Goal: Transaction & Acquisition: Purchase product/service

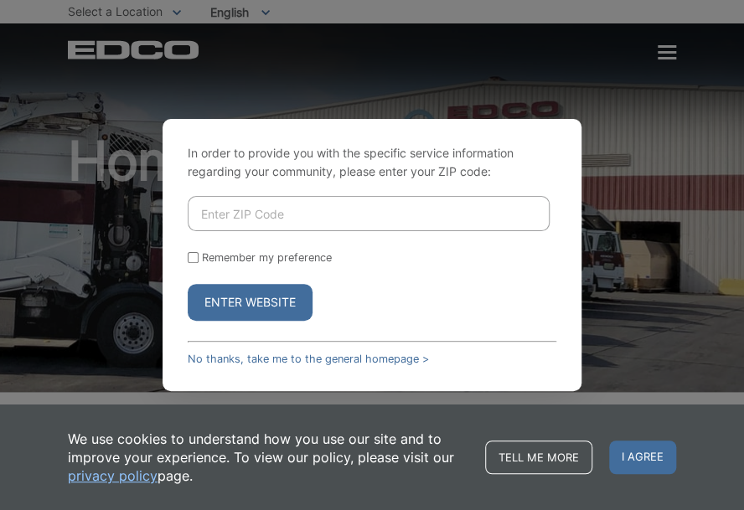
click at [238, 202] on input "Enter ZIP Code" at bounding box center [369, 213] width 362 height 35
type input "92028"
click at [236, 302] on button "Enter Website" at bounding box center [250, 302] width 125 height 37
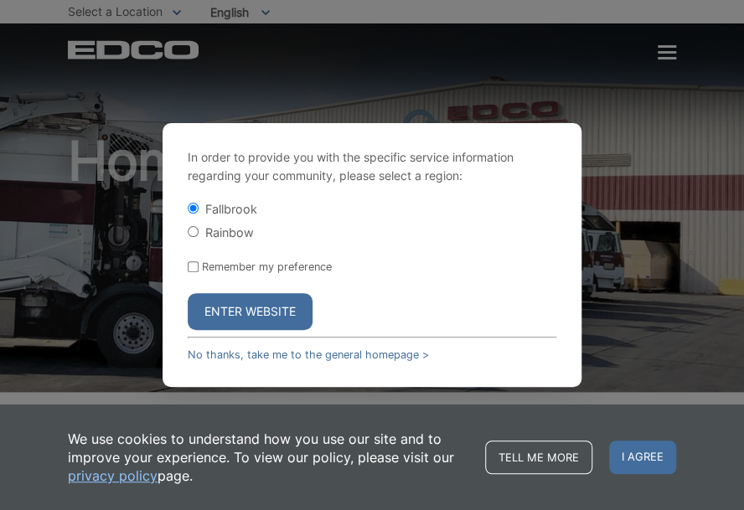
click at [236, 302] on button "Enter Website" at bounding box center [250, 311] width 125 height 37
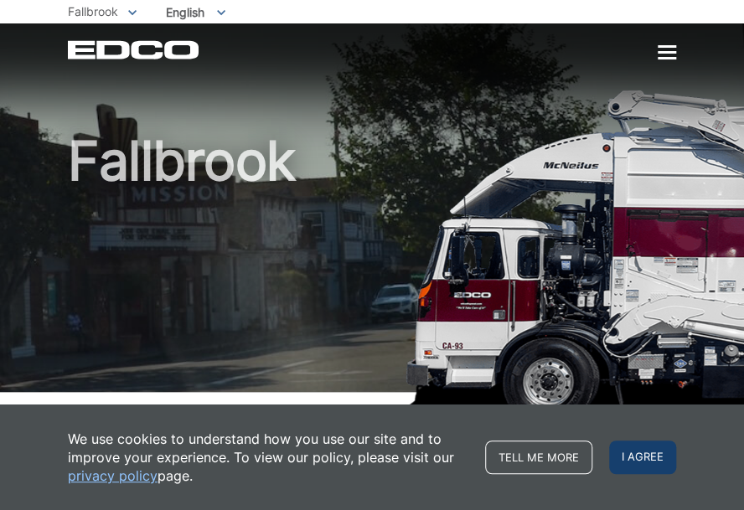
click at [650, 462] on span "I agree" at bounding box center [642, 458] width 67 height 34
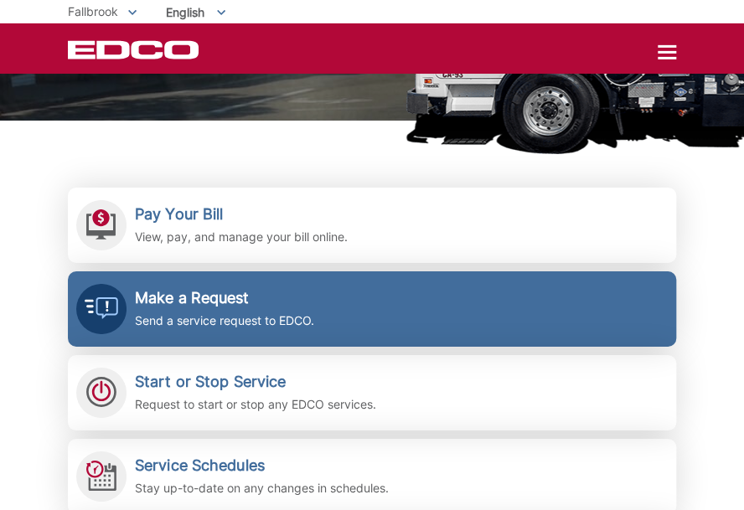
scroll to position [272, 0]
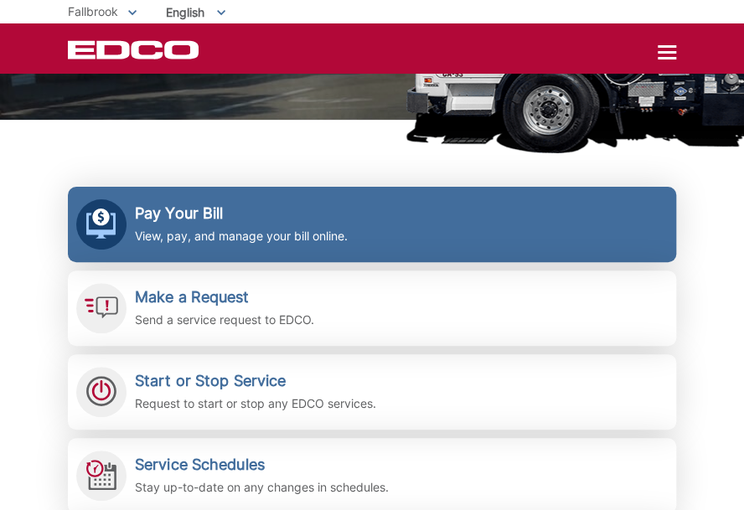
click at [178, 220] on h2 "Pay Your Bill" at bounding box center [241, 213] width 213 height 18
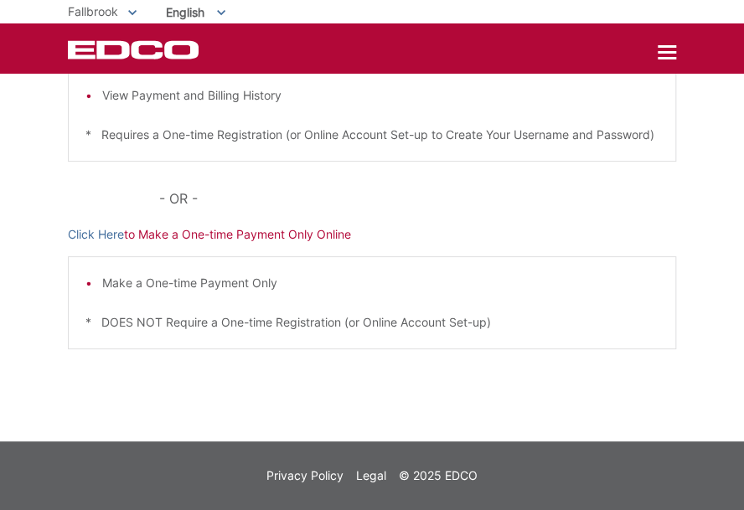
scroll to position [416, 0]
click at [91, 235] on link "Click Here" at bounding box center [96, 234] width 56 height 18
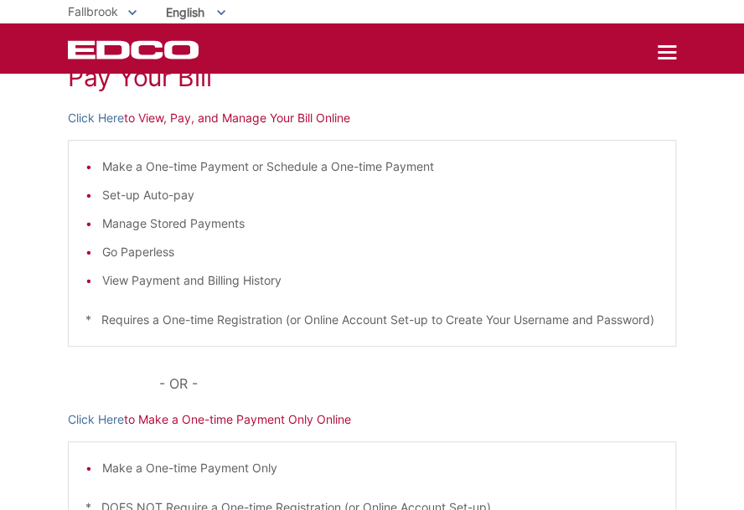
scroll to position [143, 0]
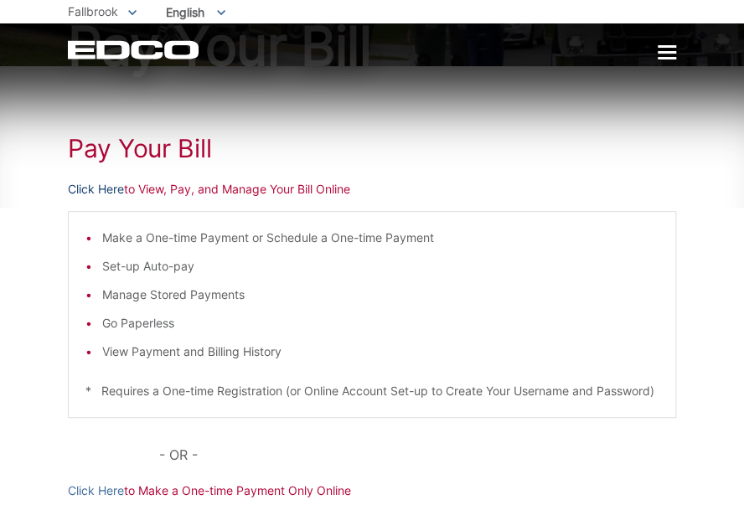
click at [88, 186] on link "Click Here" at bounding box center [96, 189] width 56 height 18
